Goal: Transaction & Acquisition: Book appointment/travel/reservation

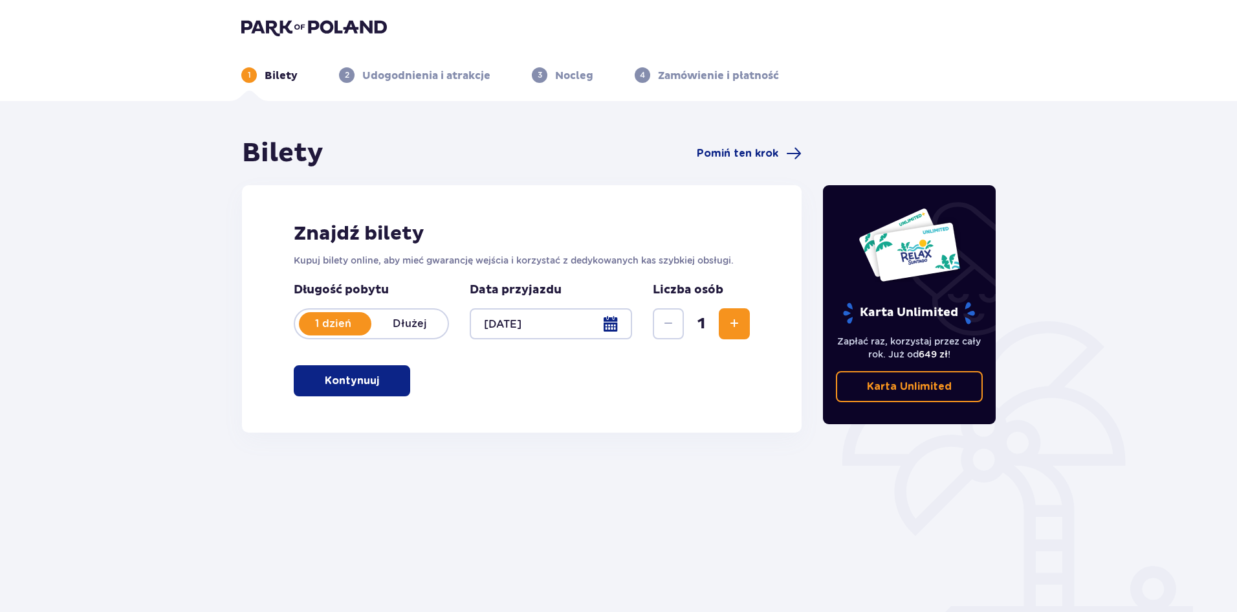
scroll to position [48, 0]
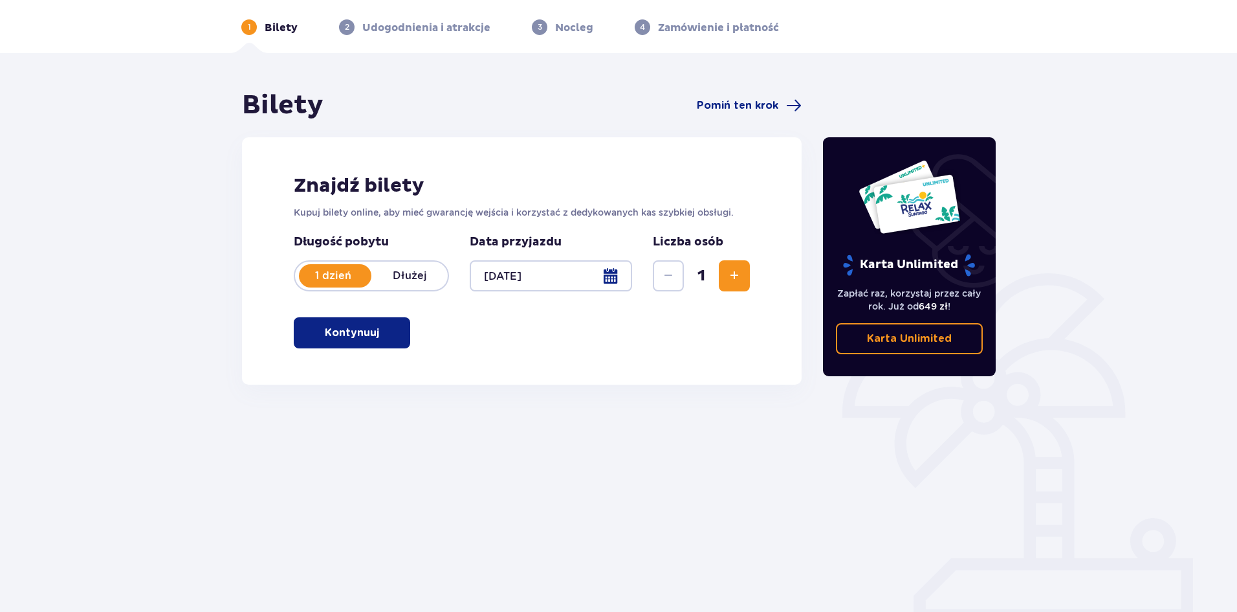
click at [354, 333] on p "Kontynuuj" at bounding box center [352, 333] width 54 height 14
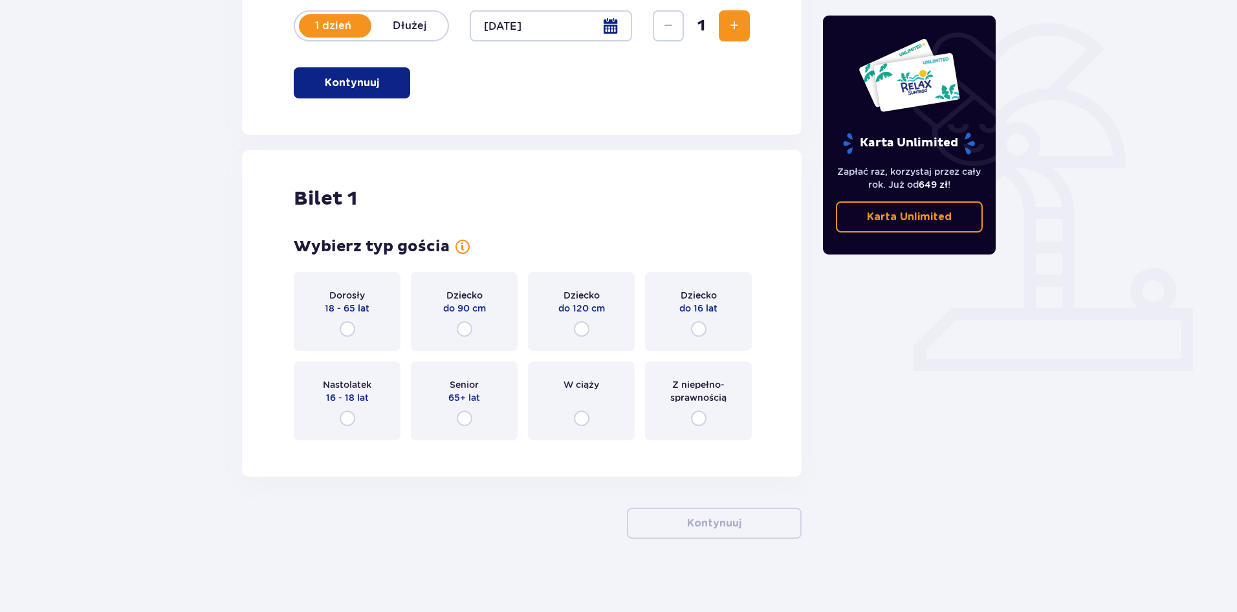
scroll to position [302, 0]
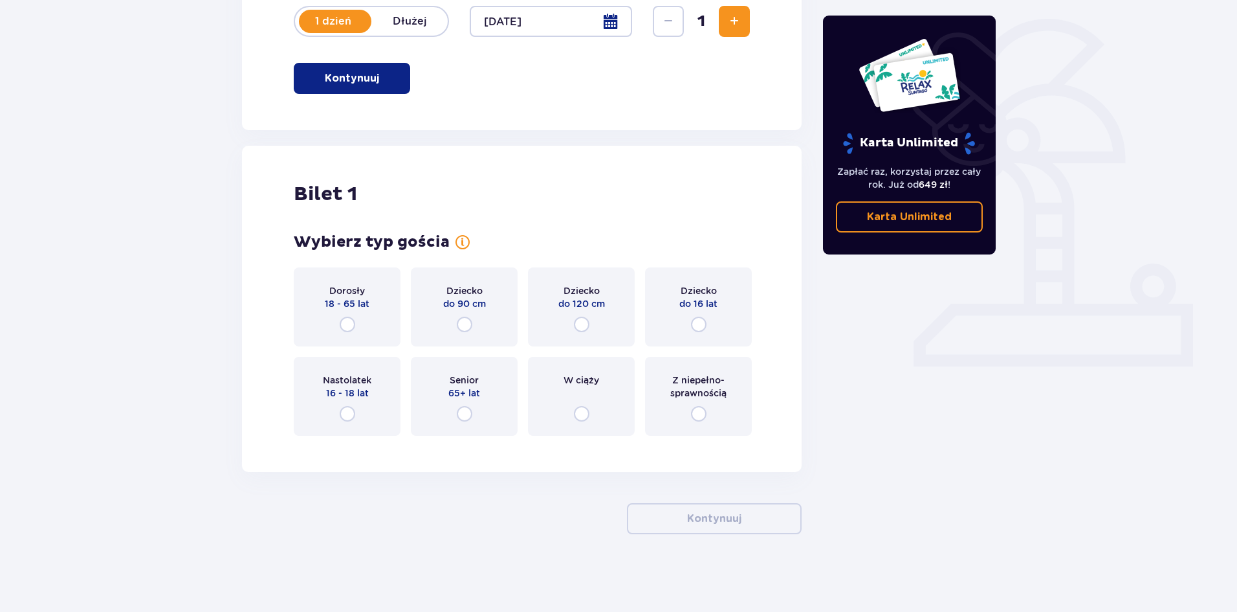
click at [356, 326] on div "Dorosły 18 - 65 lat" at bounding box center [347, 306] width 107 height 79
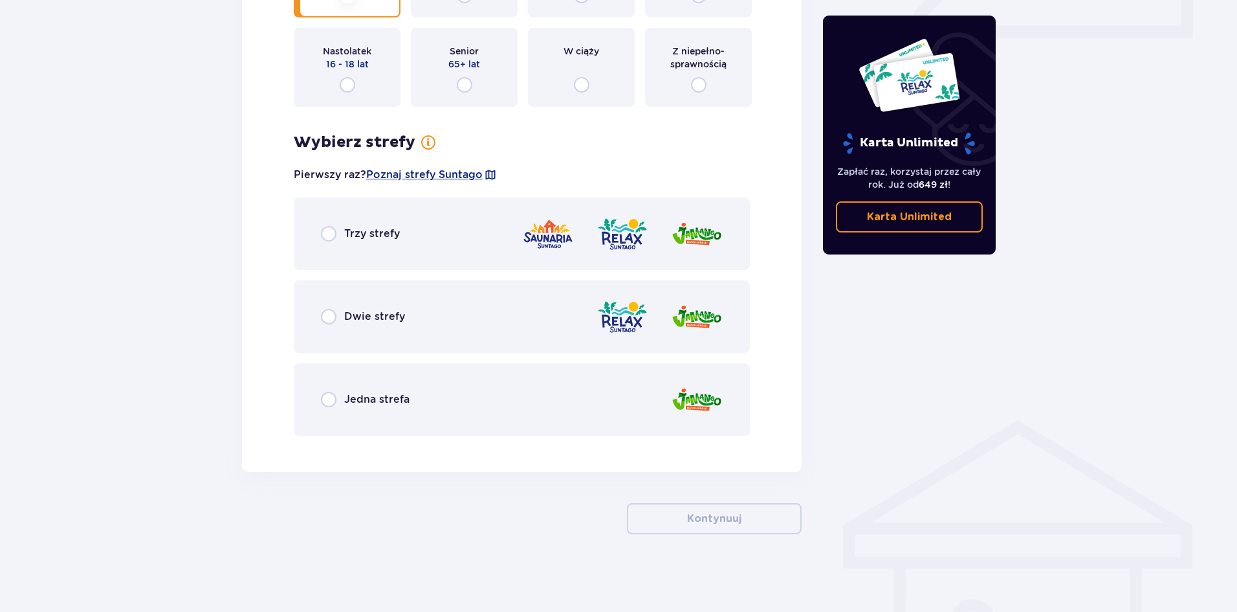
click at [344, 239] on span "Trzy strefy" at bounding box center [372, 234] width 56 height 14
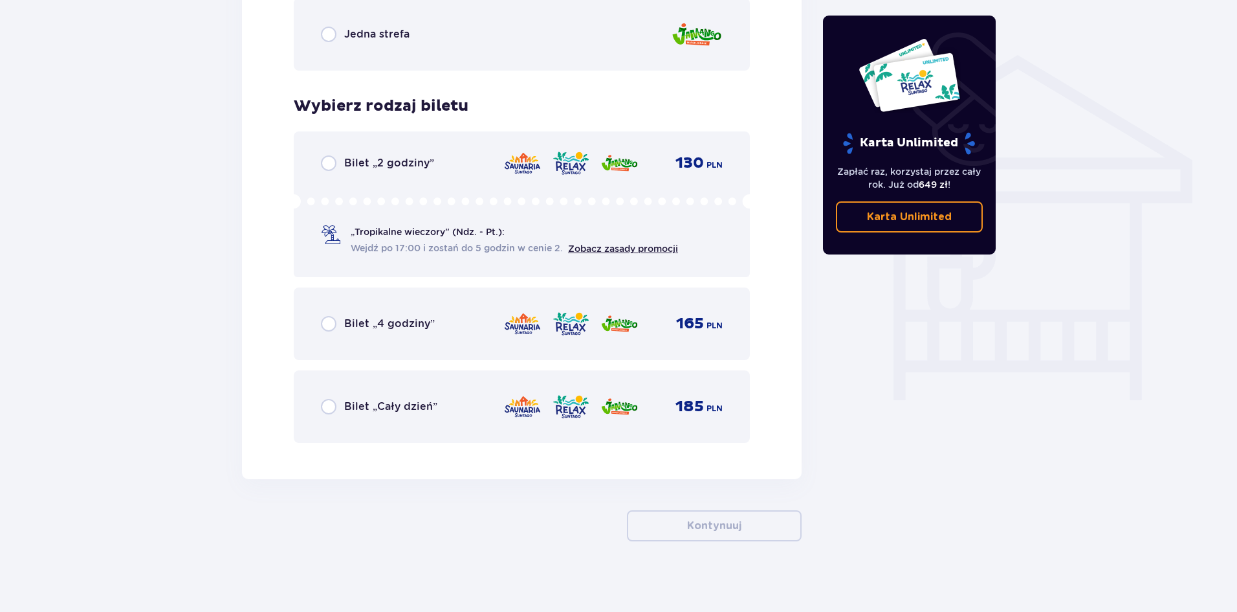
scroll to position [1003, 0]
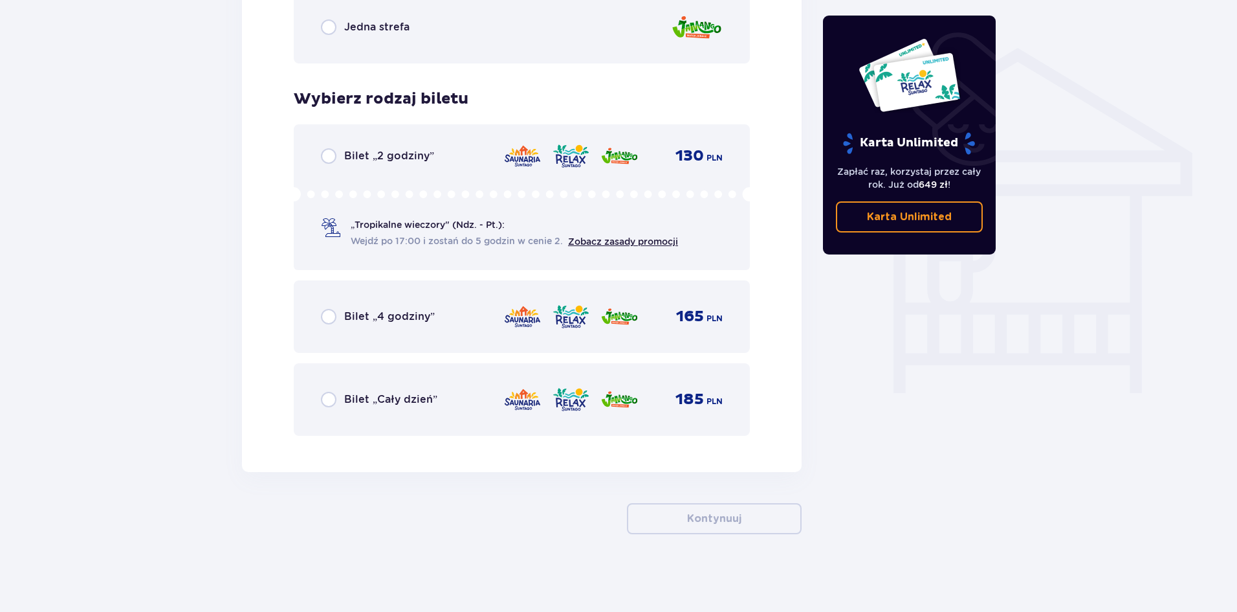
click at [403, 316] on span "Bilet „4 godziny”" at bounding box center [389, 316] width 91 height 14
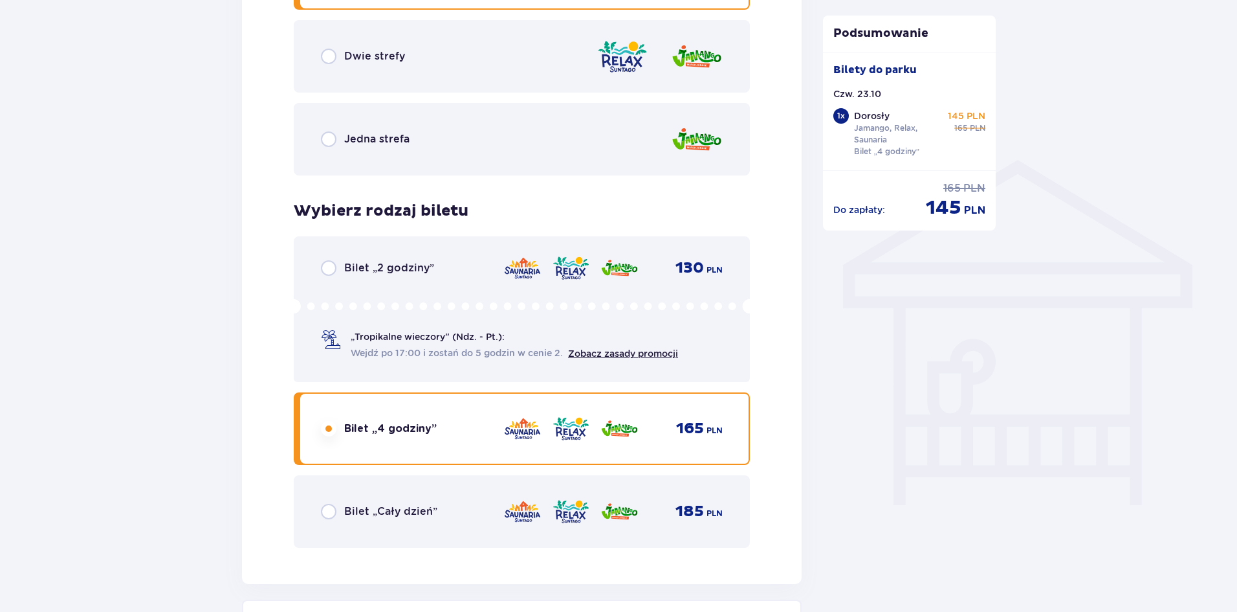
scroll to position [812, 0]
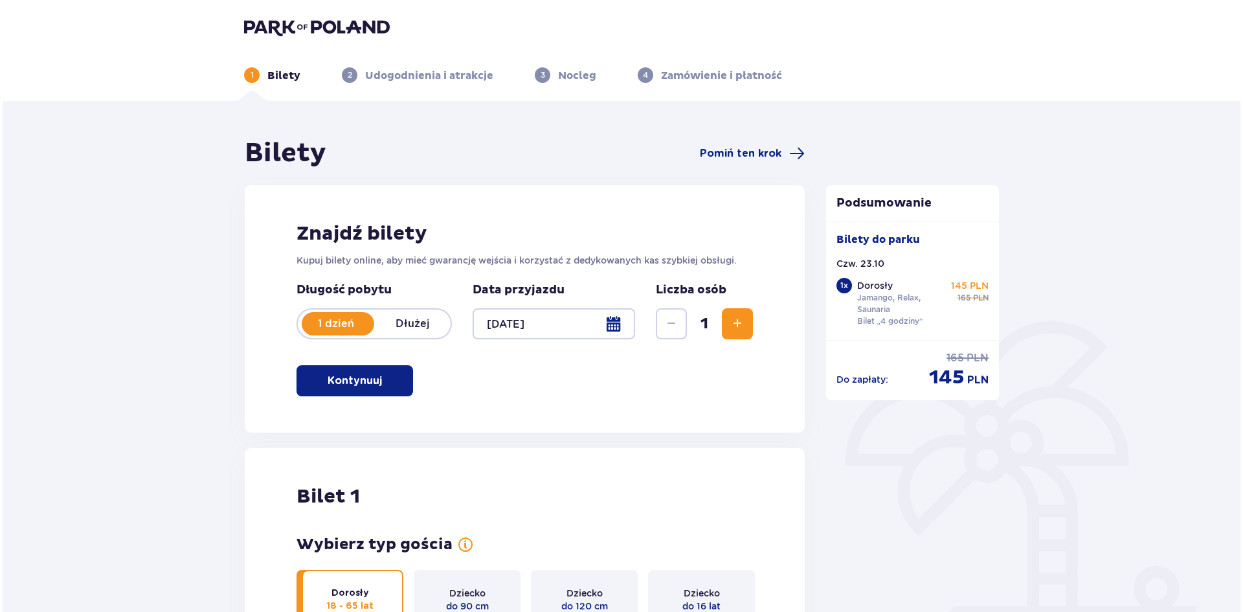
scroll to position [65, 0]
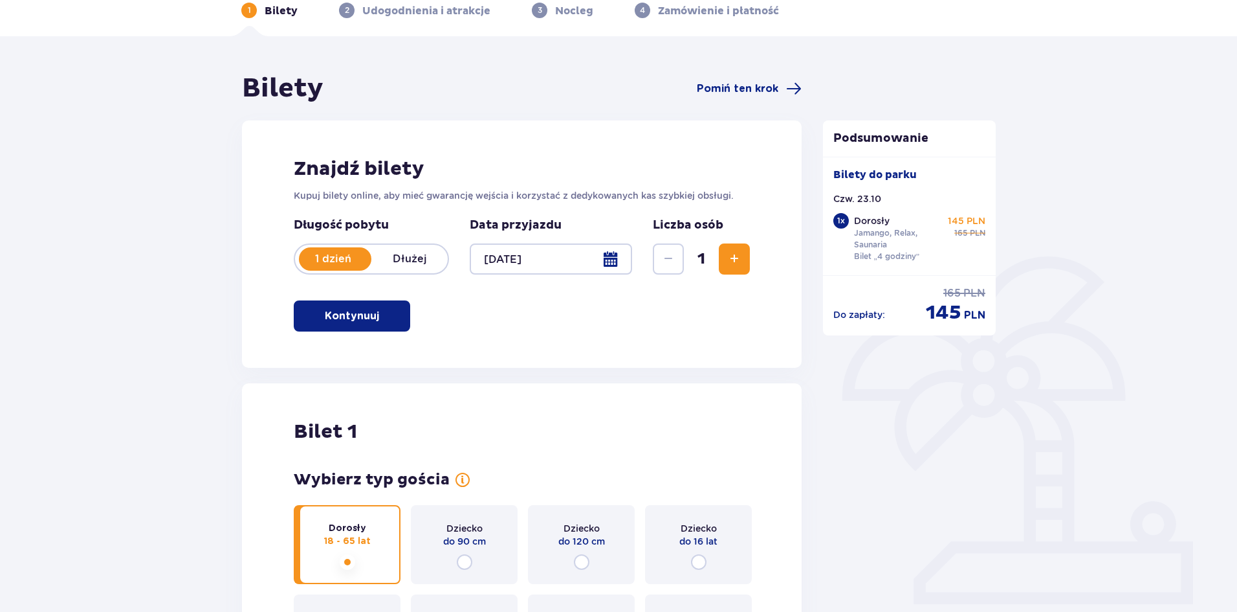
click at [604, 259] on div at bounding box center [551, 258] width 162 height 31
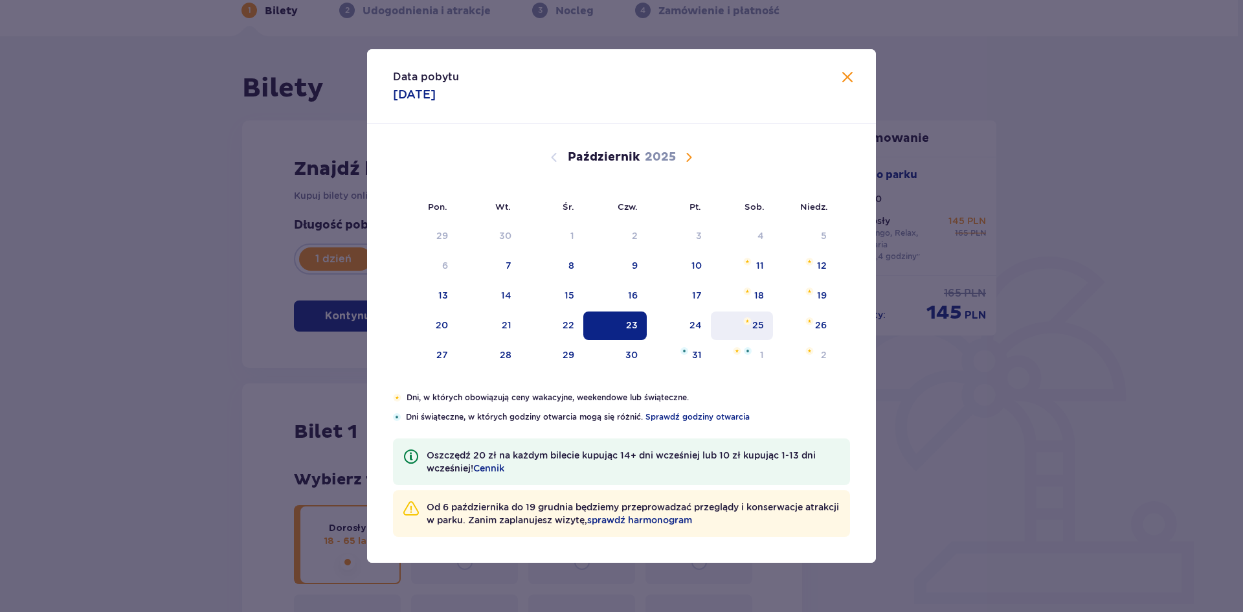
click at [752, 330] on div "25" at bounding box center [758, 324] width 12 height 13
type input "[DATE]"
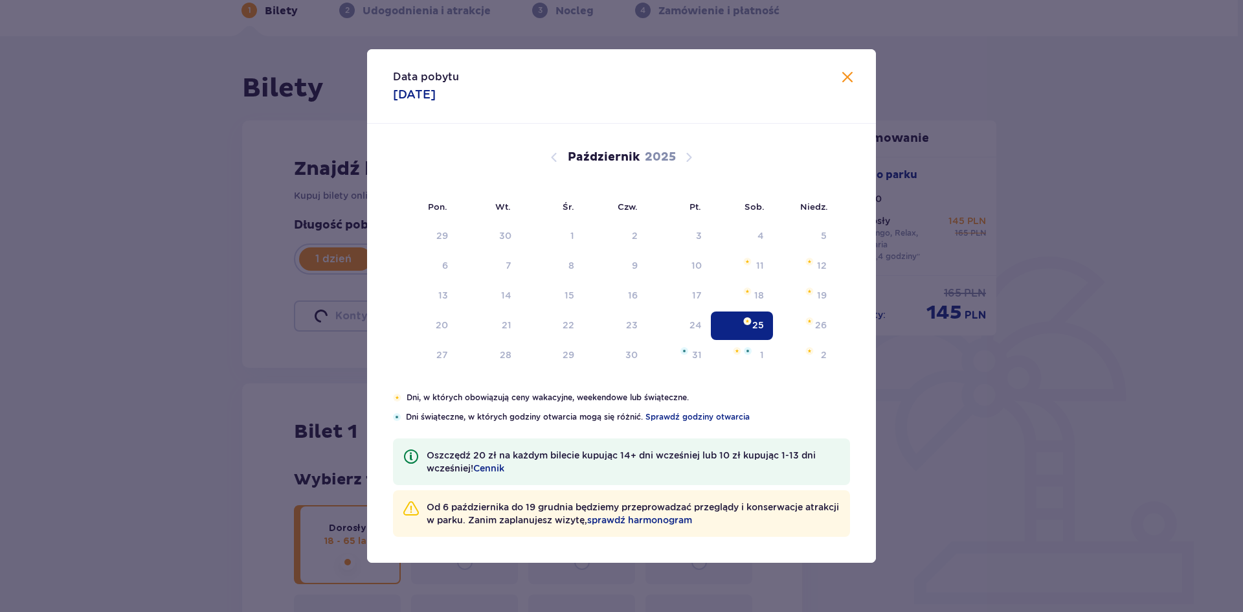
scroll to position [47, 0]
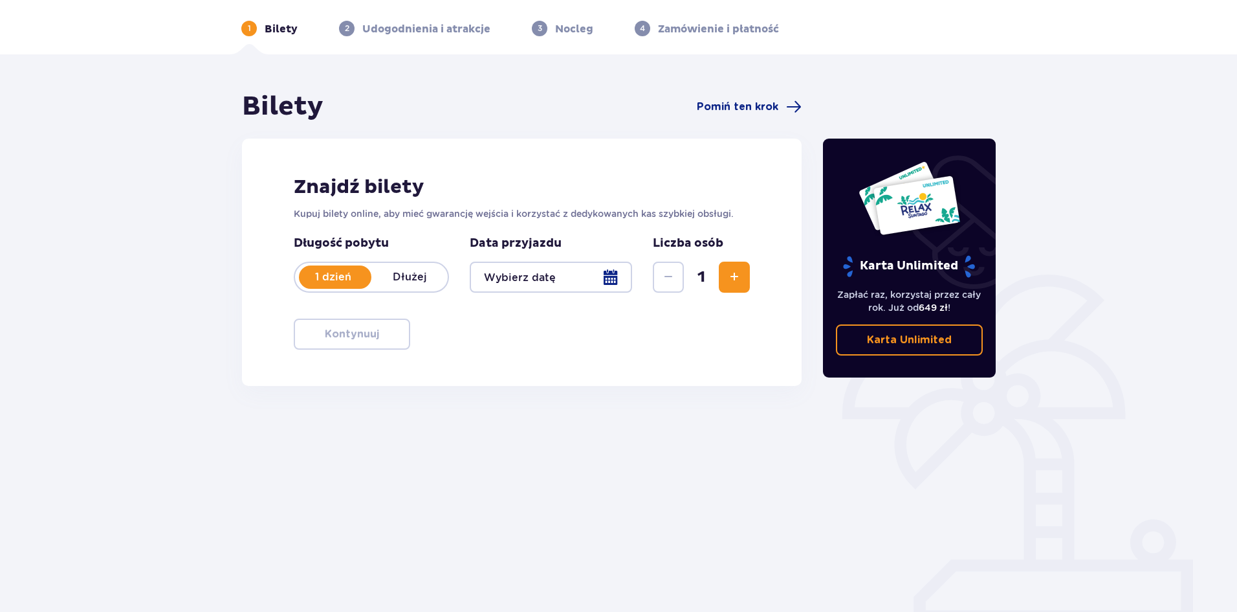
click at [602, 276] on div at bounding box center [551, 276] width 162 height 31
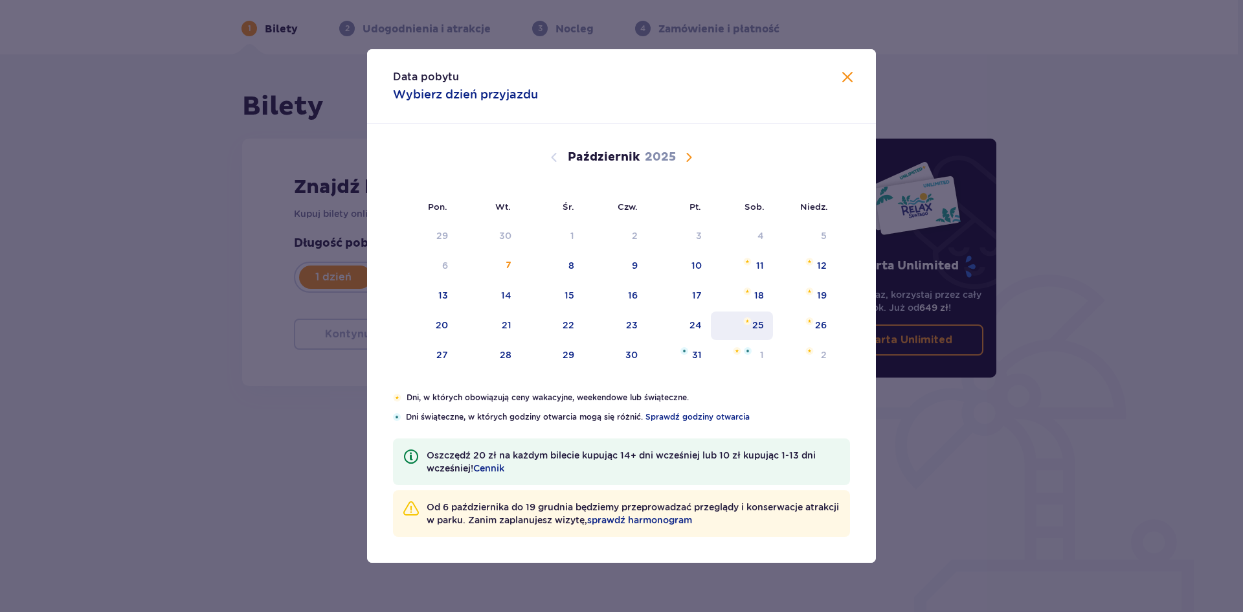
click at [757, 323] on div "25" at bounding box center [758, 324] width 12 height 13
type input "[DATE]"
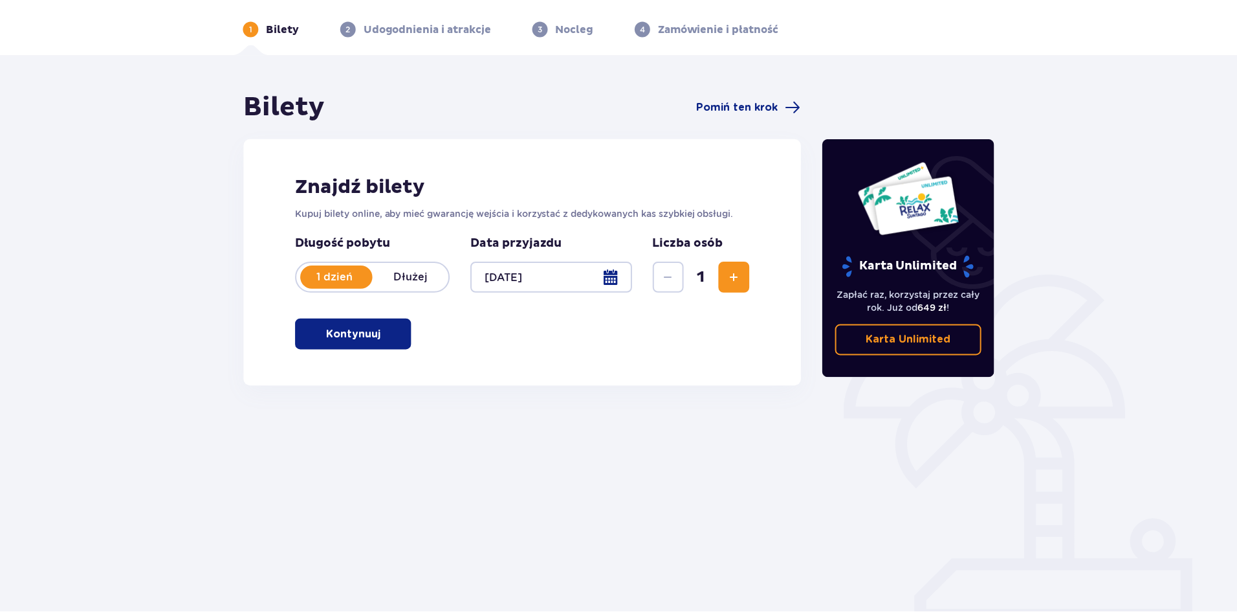
scroll to position [48, 0]
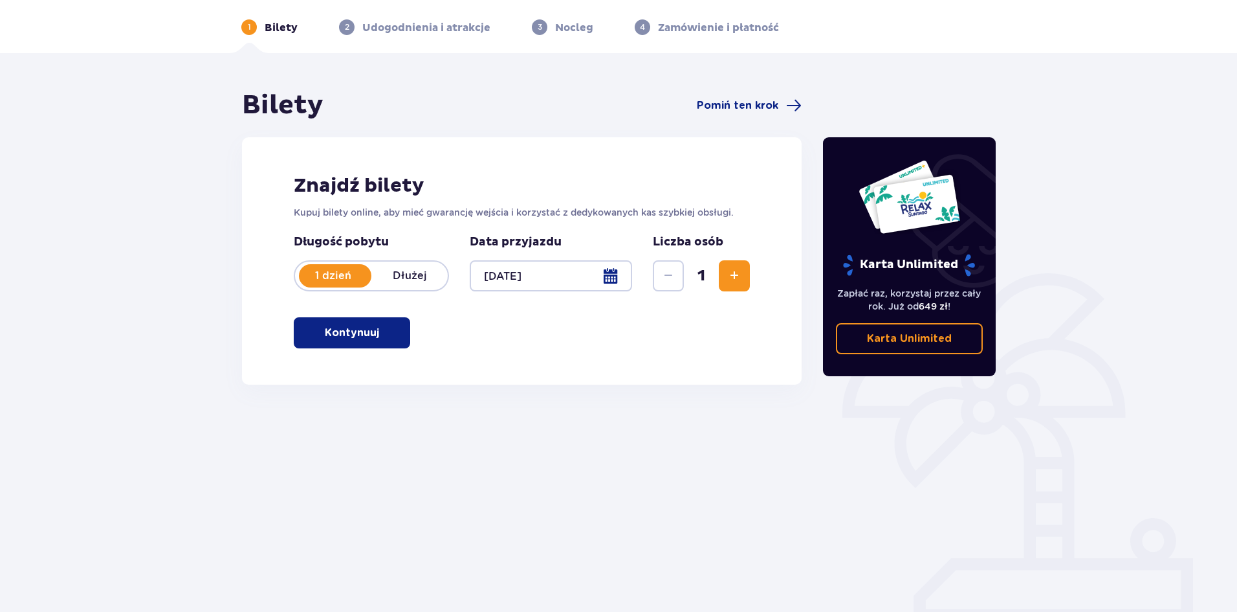
click at [349, 337] on p "Kontynuuj" at bounding box center [352, 333] width 54 height 14
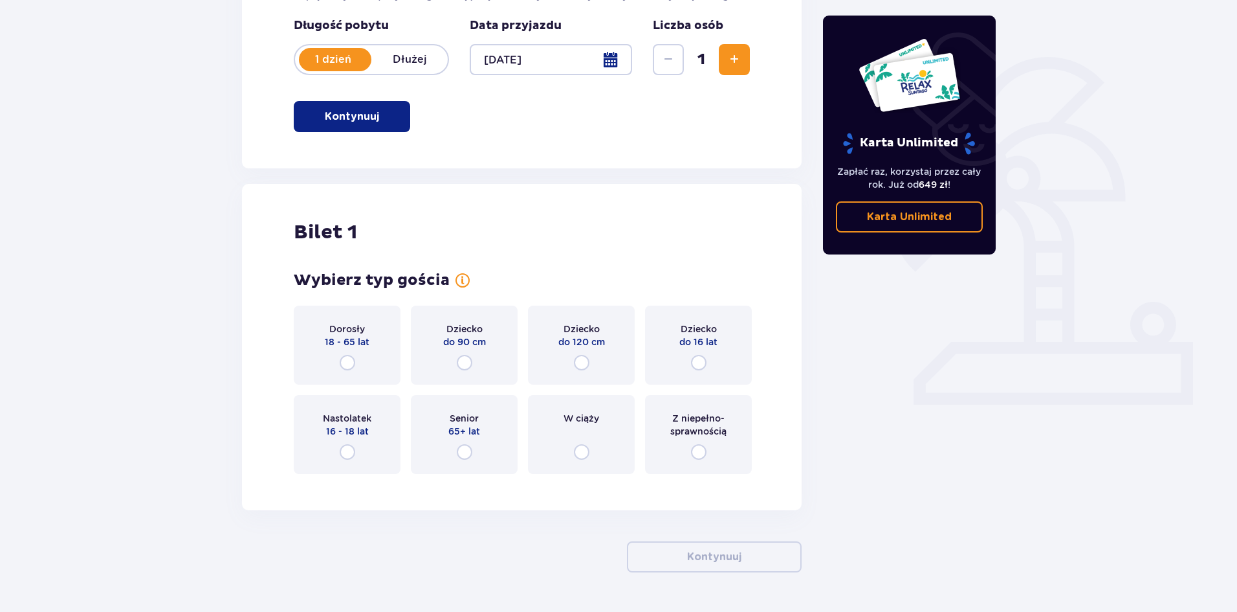
scroll to position [302, 0]
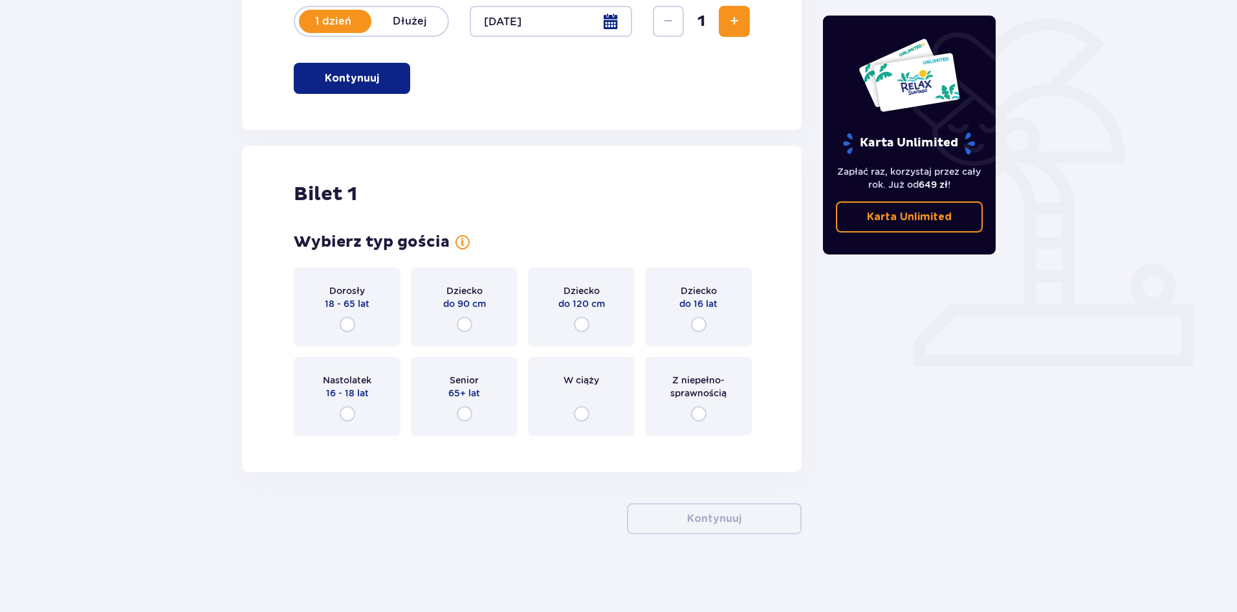
click at [341, 323] on input "radio" at bounding box center [348, 324] width 16 height 16
radio input "true"
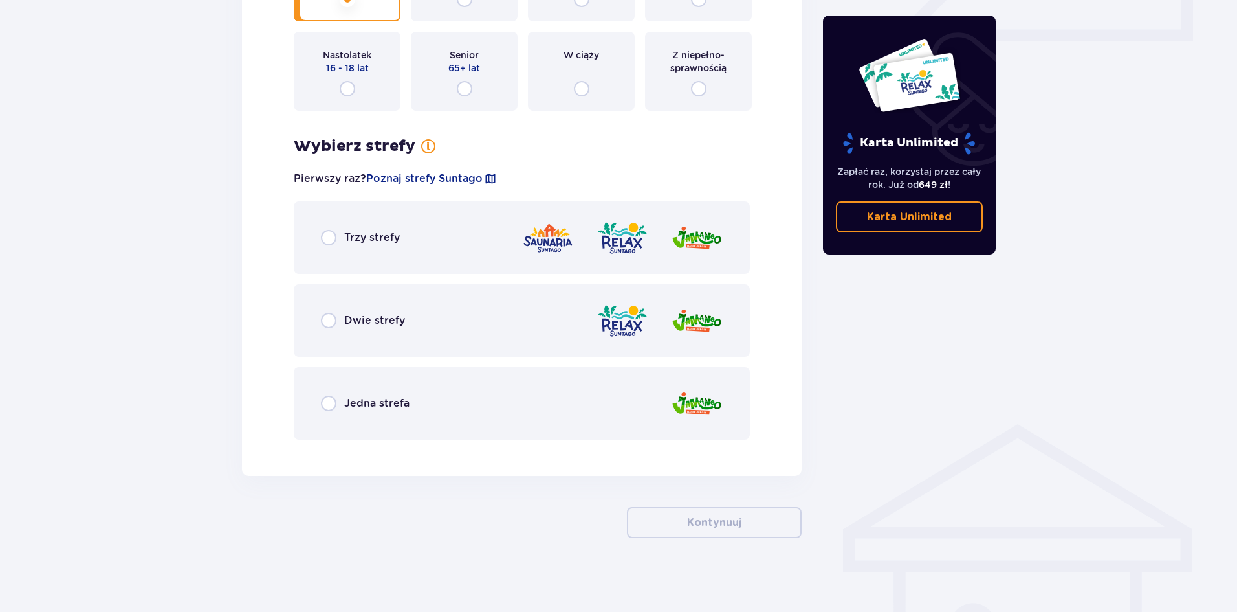
scroll to position [631, 0]
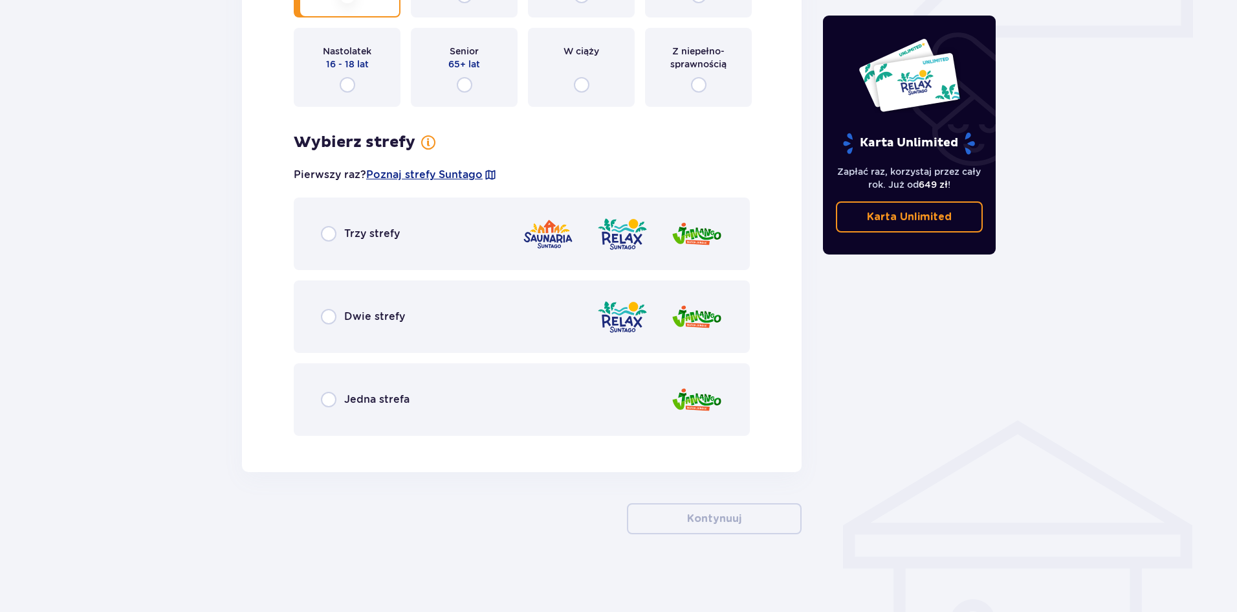
click at [338, 238] on div "Trzy strefy" at bounding box center [360, 234] width 79 height 16
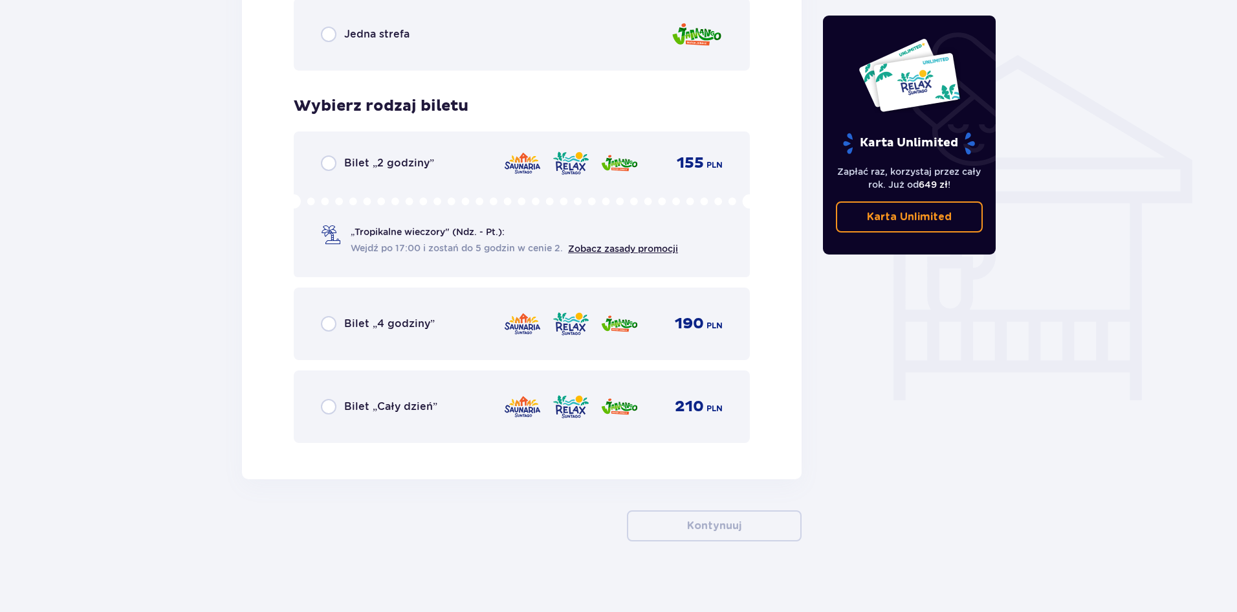
scroll to position [1003, 0]
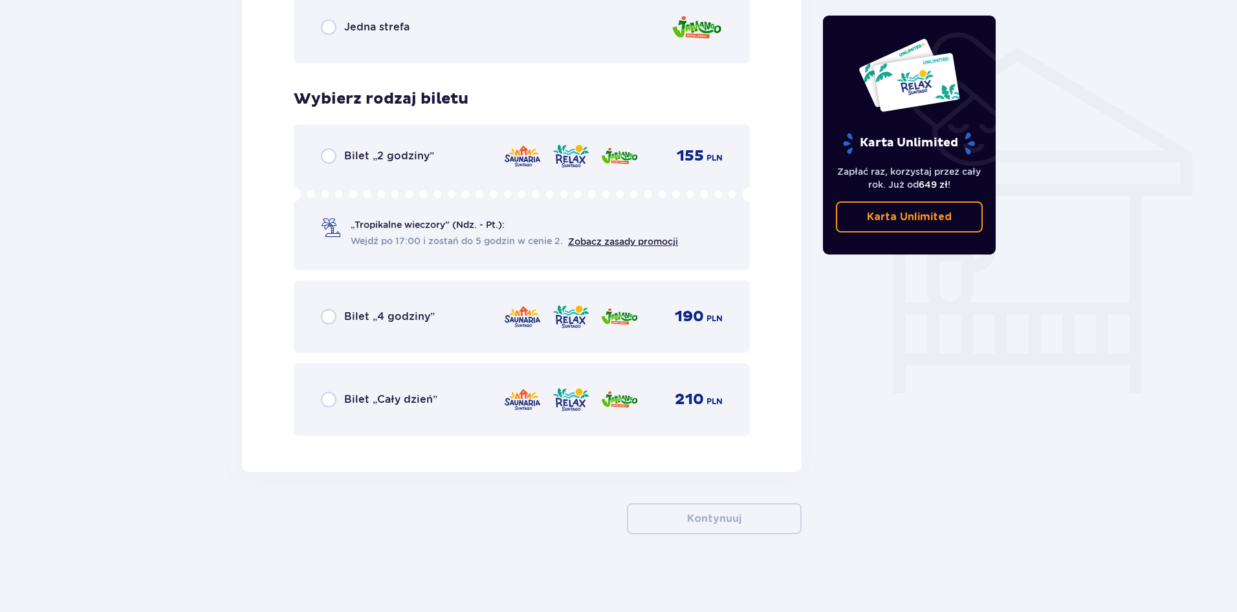
click at [344, 318] on span "Bilet „4 godziny”" at bounding box center [389, 316] width 91 height 14
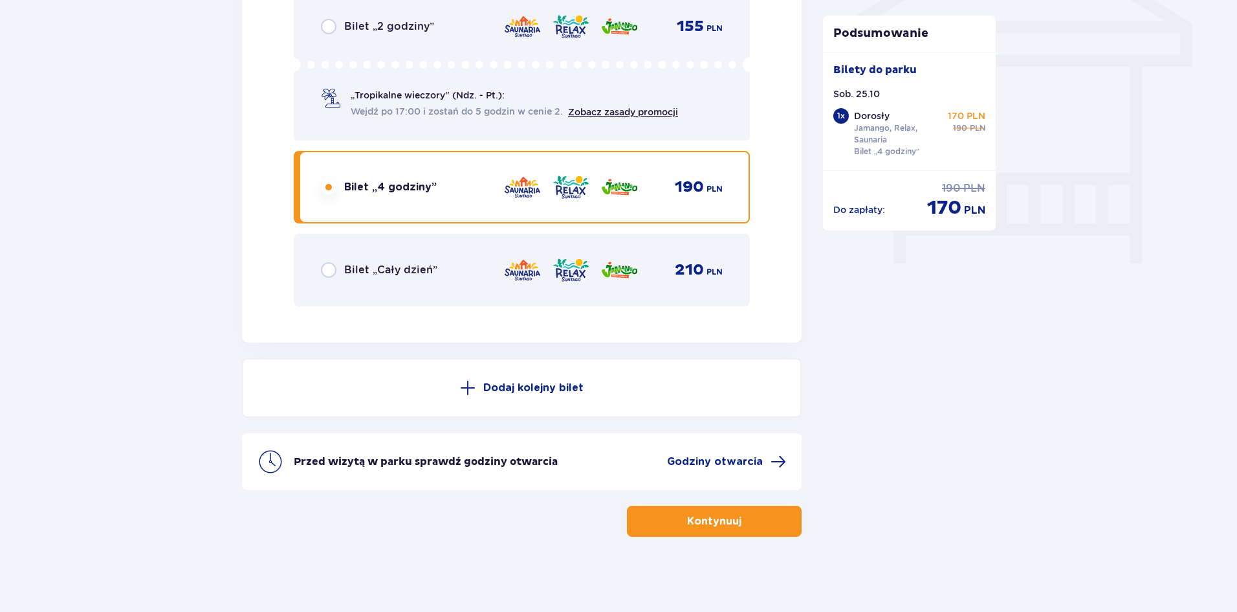
scroll to position [1135, 0]
